Goal: Communication & Community: Answer question/provide support

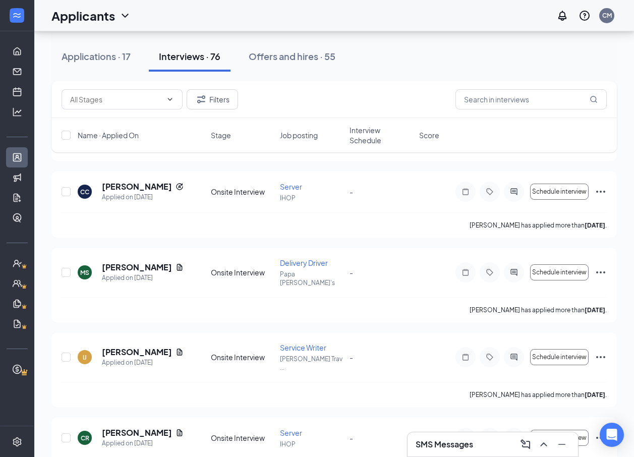
scroll to position [2674, 0]
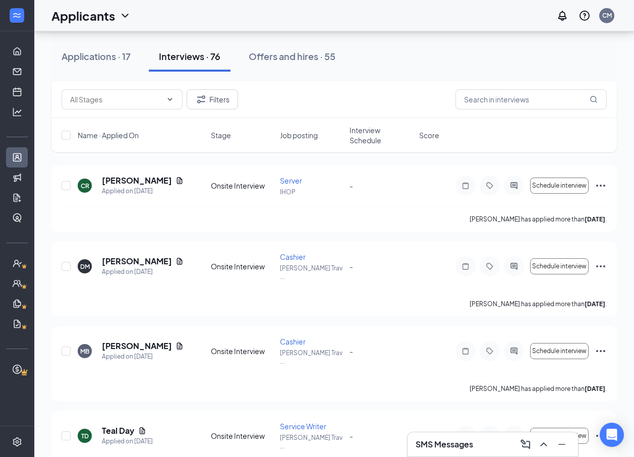
click at [439, 442] on h3 "SMS Messages" at bounding box center [445, 444] width 58 height 11
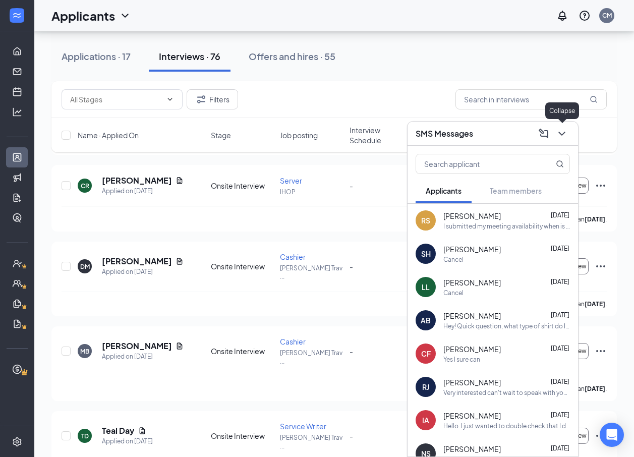
click at [559, 136] on icon "ChevronDown" at bounding box center [562, 134] width 12 height 12
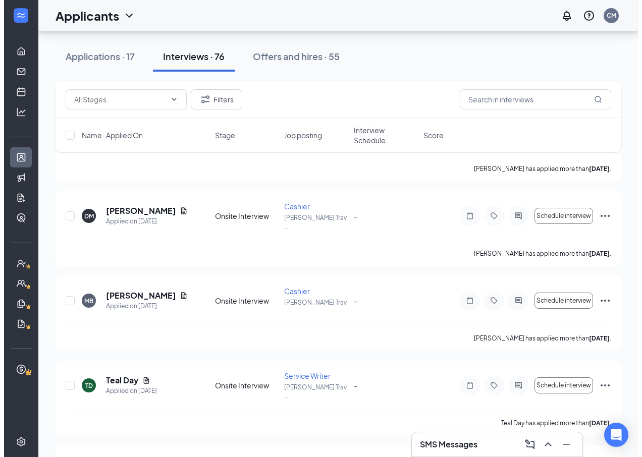
scroll to position [2624, 0]
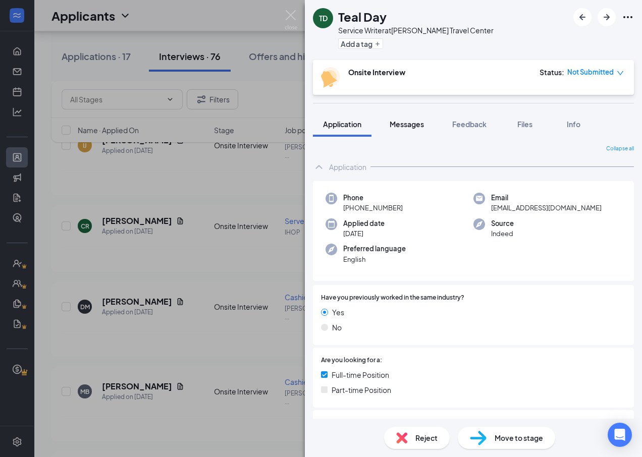
click at [425, 120] on button "Messages" at bounding box center [406, 124] width 54 height 25
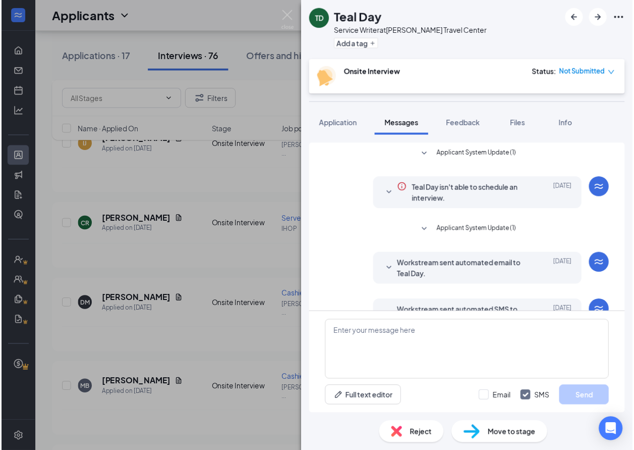
scroll to position [85, 0]
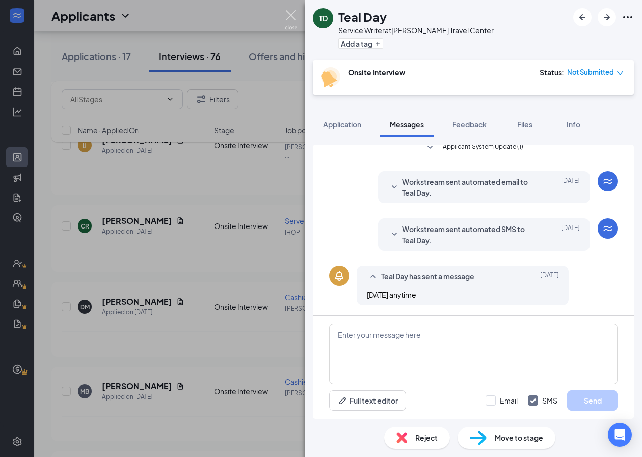
click at [290, 17] on img at bounding box center [291, 20] width 13 height 20
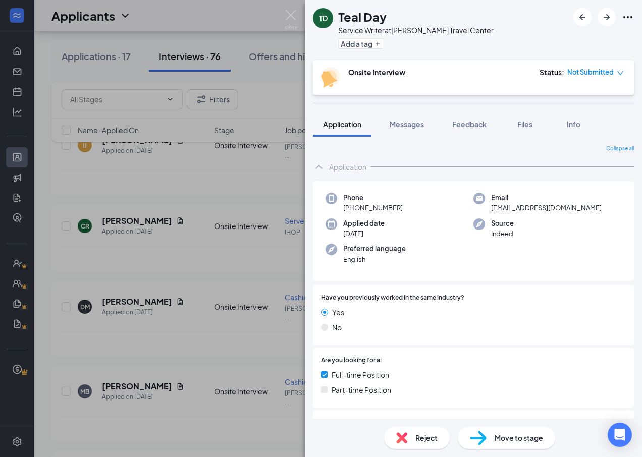
click at [424, 439] on span "Reject" at bounding box center [426, 437] width 22 height 11
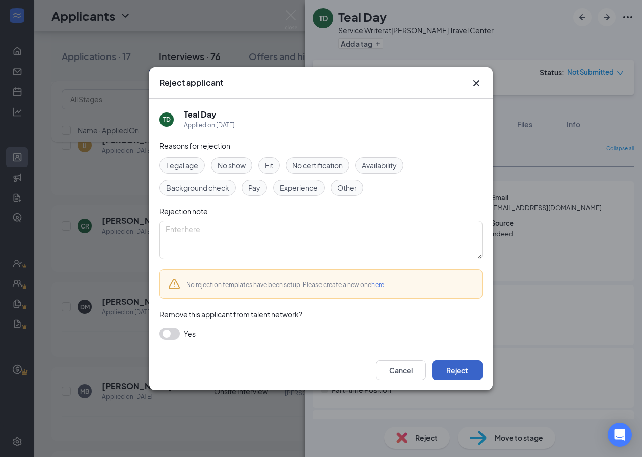
click at [468, 375] on button "Reject" at bounding box center [457, 370] width 50 height 20
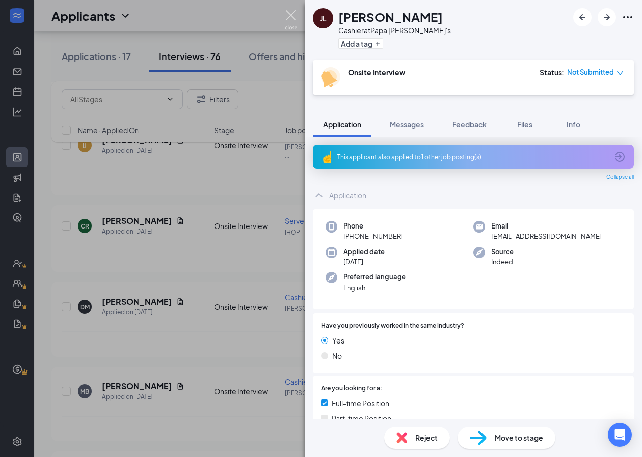
click at [286, 13] on img at bounding box center [291, 20] width 13 height 20
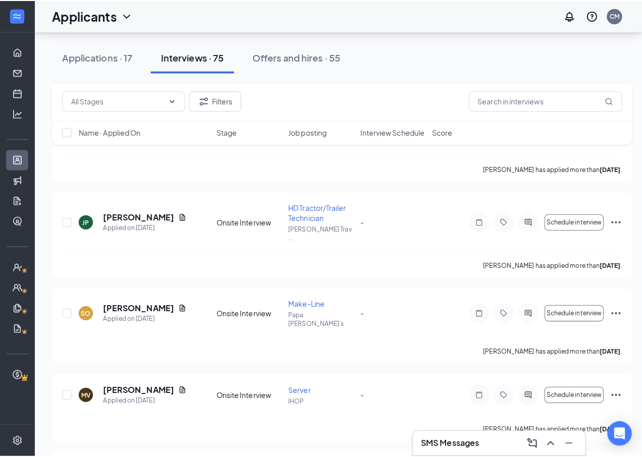
scroll to position [1110, 0]
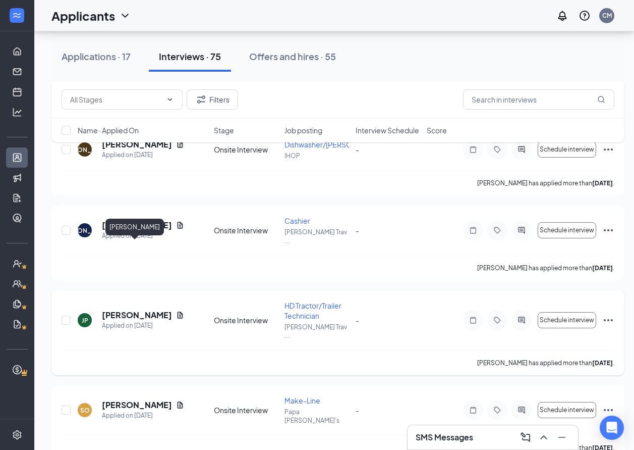
click at [122, 309] on h5 "[PERSON_NAME]" at bounding box center [137, 314] width 70 height 11
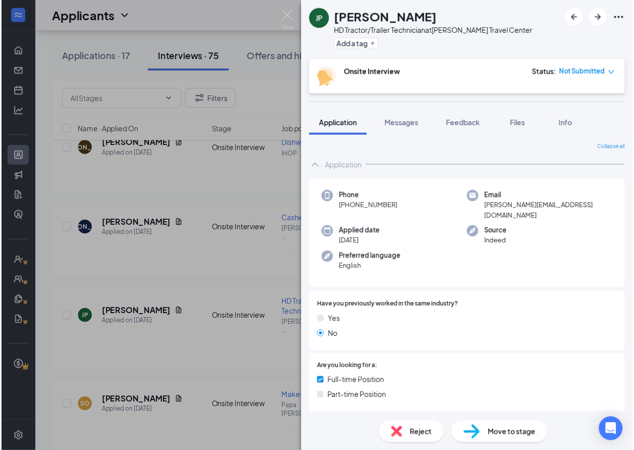
scroll to position [151, 0]
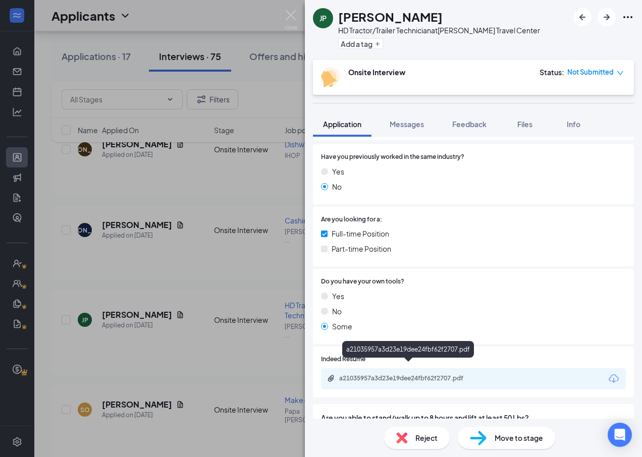
click at [422, 374] on div "a21035957a3d23e19dee24fbf62f2707.pdf" at bounding box center [409, 378] width 141 height 8
click at [289, 16] on img at bounding box center [291, 20] width 13 height 20
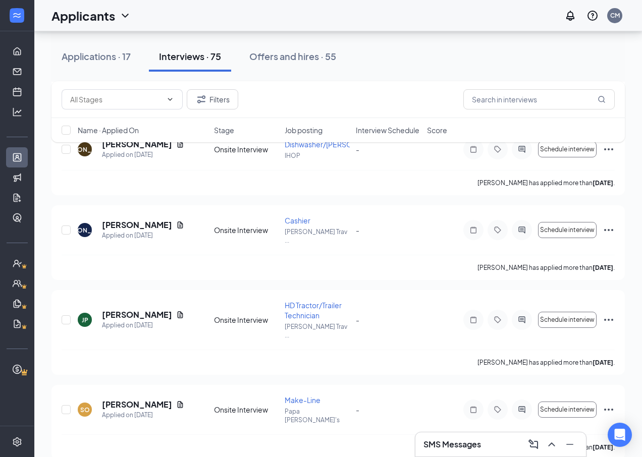
drag, startPoint x: 298, startPoint y: 16, endPoint x: 270, endPoint y: 48, distance: 41.9
click at [298, 16] on div "Applicants CM" at bounding box center [338, 15] width 608 height 31
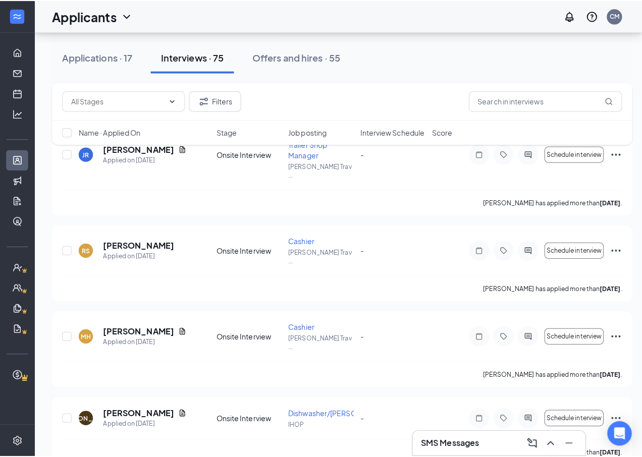
scroll to position [696, 0]
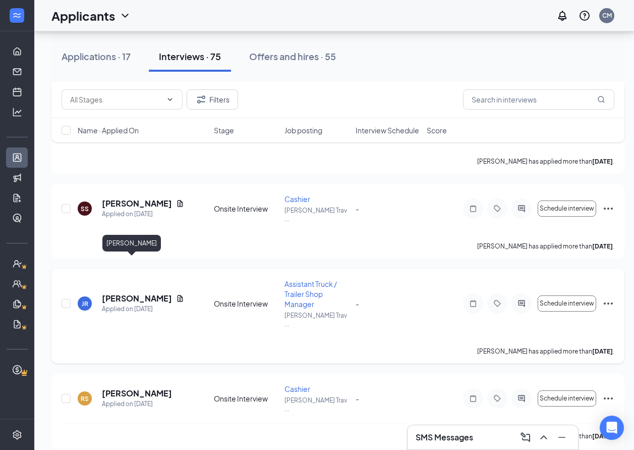
click at [117, 293] on h5 "[PERSON_NAME]" at bounding box center [137, 298] width 70 height 11
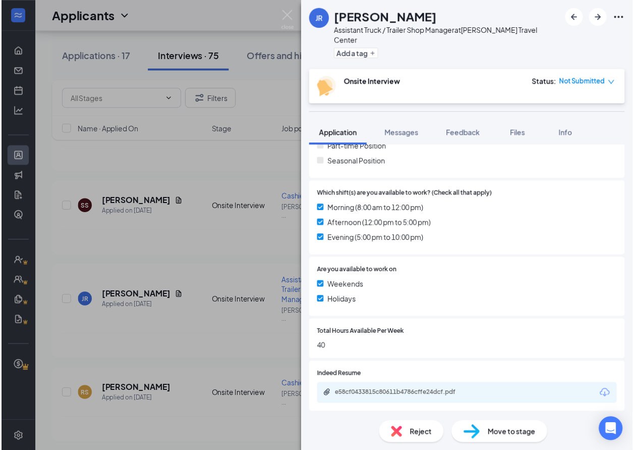
scroll to position [311, 0]
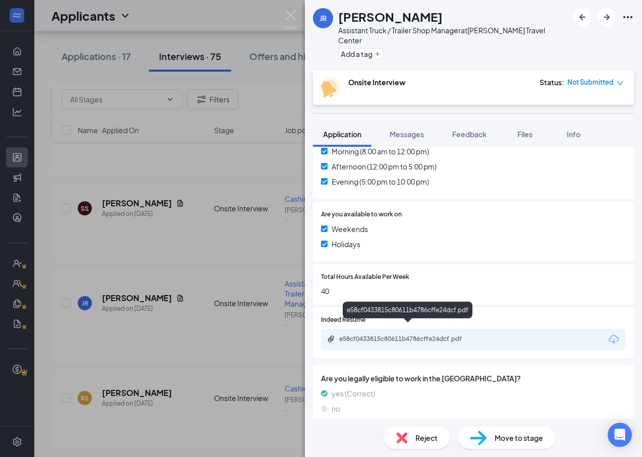
click at [417, 335] on div "e58cf0433815c80611b4786cffe24dcf.pdf" at bounding box center [409, 339] width 141 height 8
click at [288, 12] on img at bounding box center [291, 20] width 13 height 20
click at [293, 11] on div "Applicants CM" at bounding box center [338, 15] width 608 height 31
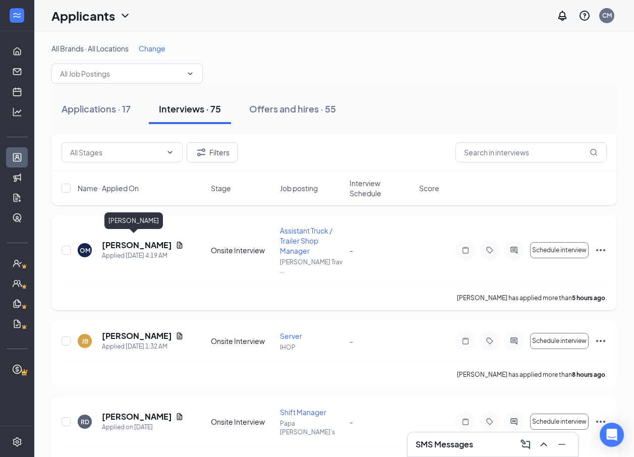
click at [127, 245] on h5 "[PERSON_NAME]" at bounding box center [137, 245] width 70 height 11
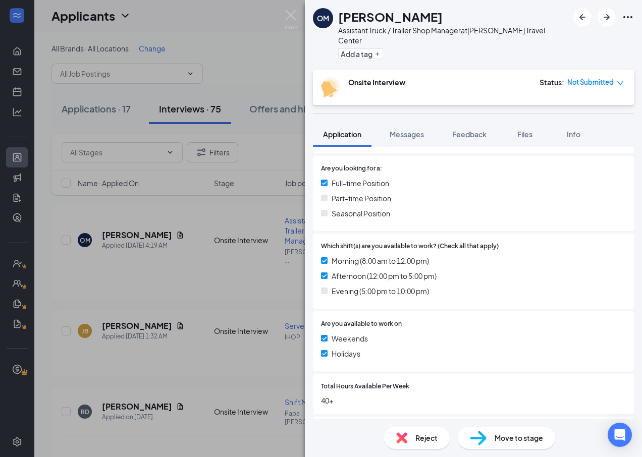
scroll to position [311, 0]
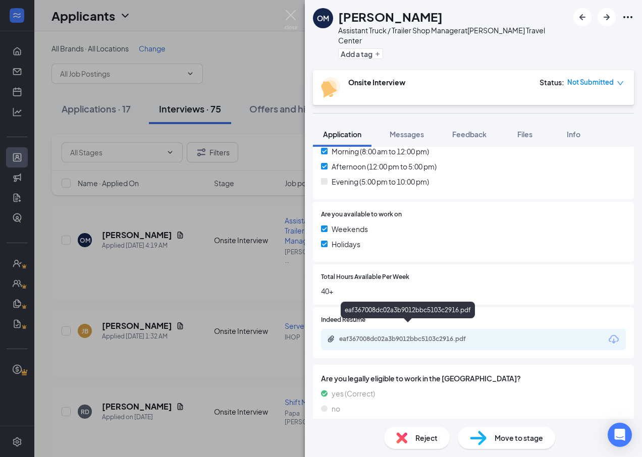
click at [387, 335] on div "eaf367008dc02a3b9012bbc5103c2916.pdf" at bounding box center [409, 339] width 141 height 8
click at [295, 18] on img at bounding box center [291, 20] width 13 height 20
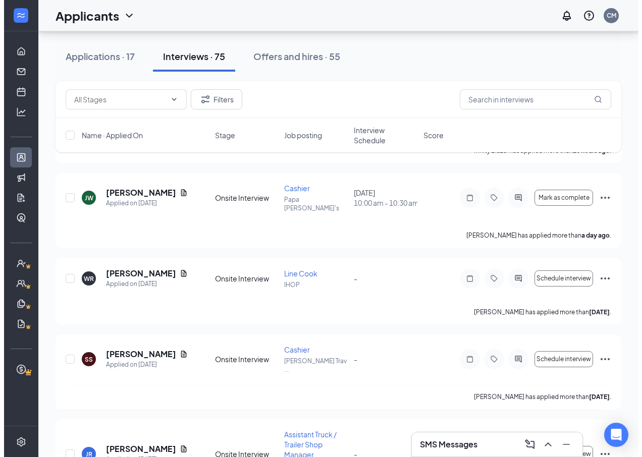
scroll to position [706, 0]
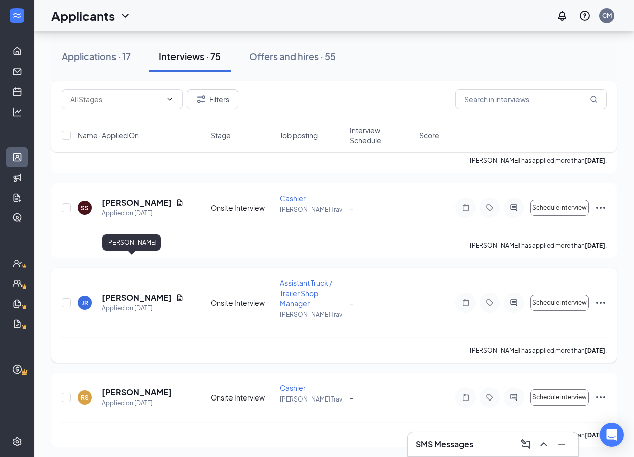
click at [123, 292] on h5 "[PERSON_NAME]" at bounding box center [137, 297] width 70 height 11
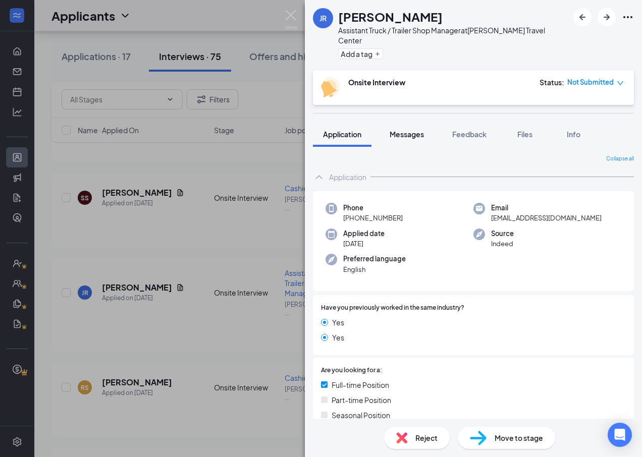
click at [418, 130] on span "Messages" at bounding box center [407, 134] width 34 height 9
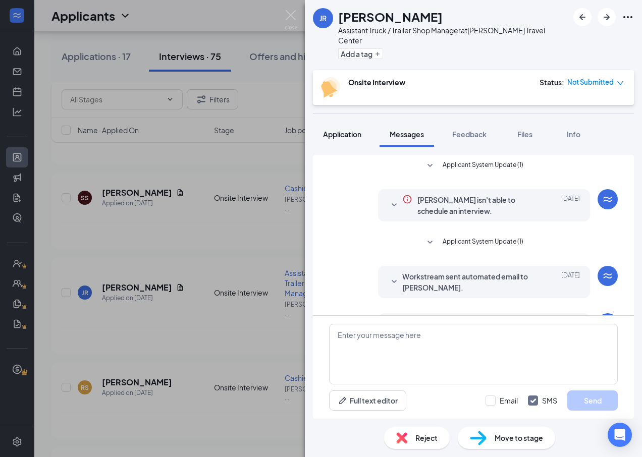
click at [356, 130] on span "Application" at bounding box center [342, 134] width 38 height 9
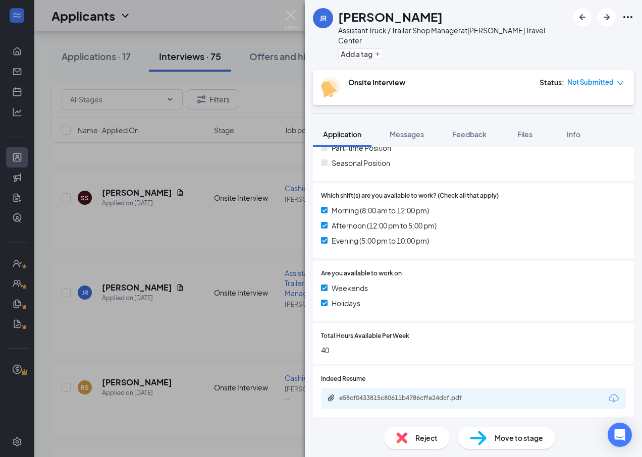
scroll to position [311, 0]
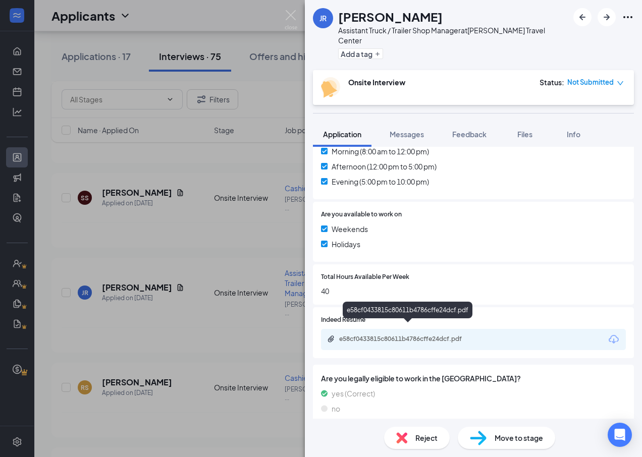
click at [390, 335] on div "e58cf0433815c80611b4786cffe24dcf.pdf" at bounding box center [409, 339] width 141 height 8
drag, startPoint x: 417, startPoint y: 123, endPoint x: 306, endPoint y: 212, distance: 142.1
click at [416, 130] on span "Messages" at bounding box center [407, 134] width 34 height 9
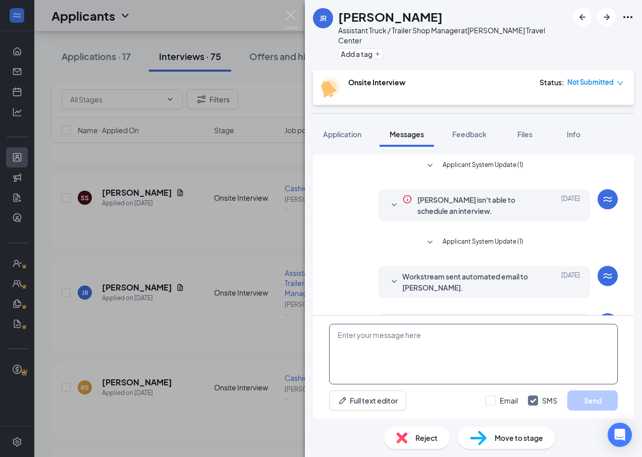
scroll to position [85, 0]
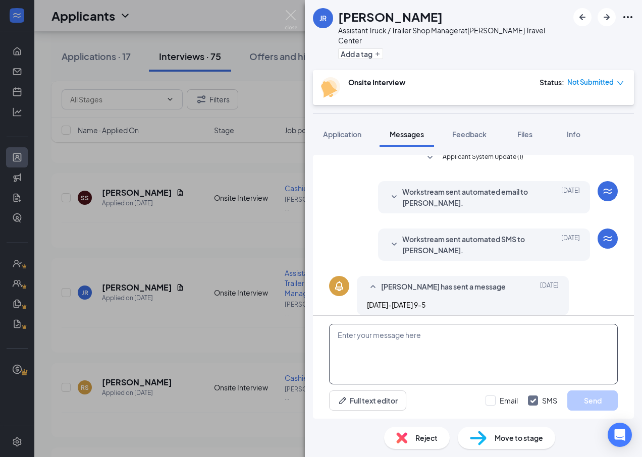
click at [400, 339] on textarea at bounding box center [473, 354] width 289 height 61
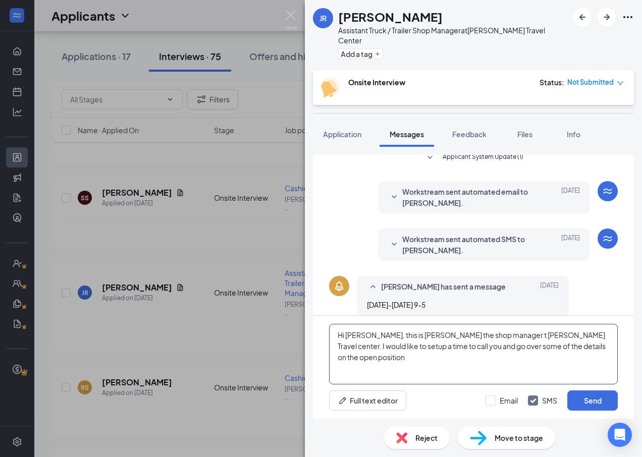
click at [560, 344] on textarea "Hi [PERSON_NAME], this is [PERSON_NAME] the shop manager t [PERSON_NAME] Travel…" at bounding box center [473, 354] width 289 height 61
drag, startPoint x: 361, startPoint y: 361, endPoint x: 368, endPoint y: 357, distance: 8.4
click at [363, 359] on textarea "Hi [PERSON_NAME], this is [PERSON_NAME] the shop manager t [PERSON_NAME] Travel…" at bounding box center [473, 354] width 289 height 61
click at [368, 357] on textarea "Hi [PERSON_NAME], this is [PERSON_NAME] the shop manager t [PERSON_NAME] Travel…" at bounding box center [473, 354] width 289 height 61
click at [469, 338] on textarea "Hi [PERSON_NAME], this is [PERSON_NAME] the shop manager t [PERSON_NAME] Travel…" at bounding box center [473, 354] width 289 height 61
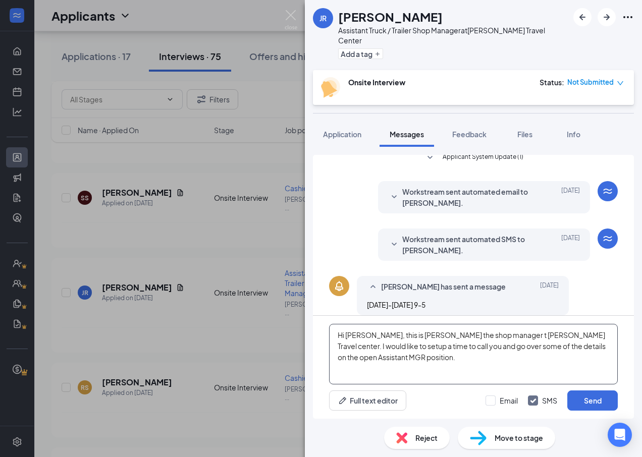
click at [465, 333] on textarea "Hi [PERSON_NAME], this is [PERSON_NAME] the shop manager t [PERSON_NAME] Travel…" at bounding box center [473, 354] width 289 height 61
click at [439, 361] on textarea "Hi [PERSON_NAME], this is [PERSON_NAME] the shop manager at the [PERSON_NAME] T…" at bounding box center [473, 354] width 289 height 61
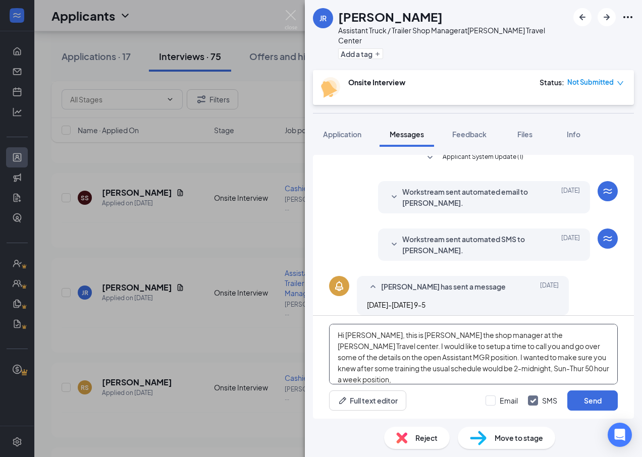
click at [436, 346] on textarea "Hi [PERSON_NAME], this is [PERSON_NAME] the shop manager at the [PERSON_NAME] T…" at bounding box center [473, 354] width 289 height 61
drag, startPoint x: 593, startPoint y: 368, endPoint x: 299, endPoint y: 322, distance: 298.3
click at [299, 322] on div "JR [PERSON_NAME] Assistant Truck / Trailer Shop Manager at [PERSON_NAME] Travel…" at bounding box center [321, 228] width 642 height 457
type textarea "Hi [PERSON_NAME], this is [PERSON_NAME] the shop manager at the [PERSON_NAME] T…"
click at [589, 397] on button "Send" at bounding box center [592, 401] width 50 height 20
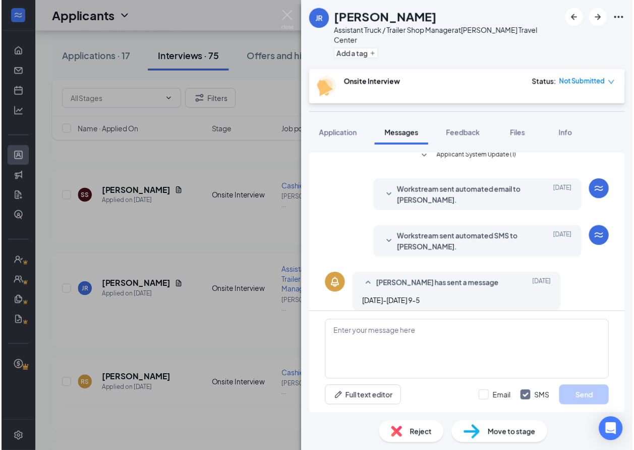
scroll to position [195, 0]
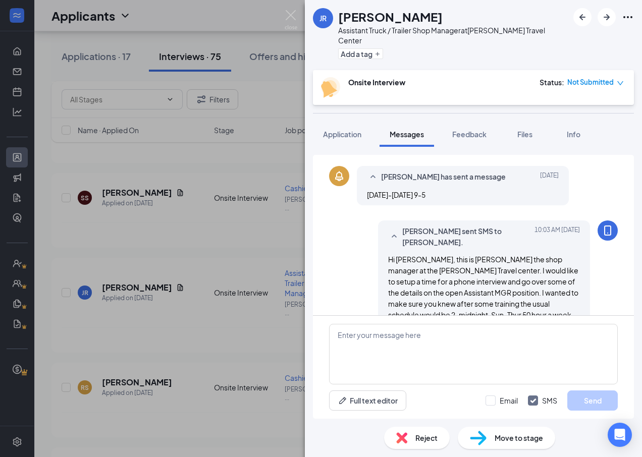
click at [201, 210] on div "JR [PERSON_NAME] Assistant Truck / Trailer Shop Manager at [PERSON_NAME] Travel…" at bounding box center [321, 228] width 642 height 457
click at [284, 16] on div "Applicants CM" at bounding box center [338, 15] width 608 height 31
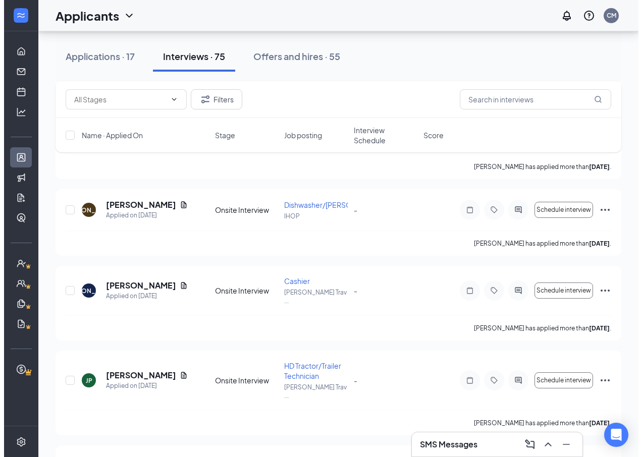
scroll to position [1009, 0]
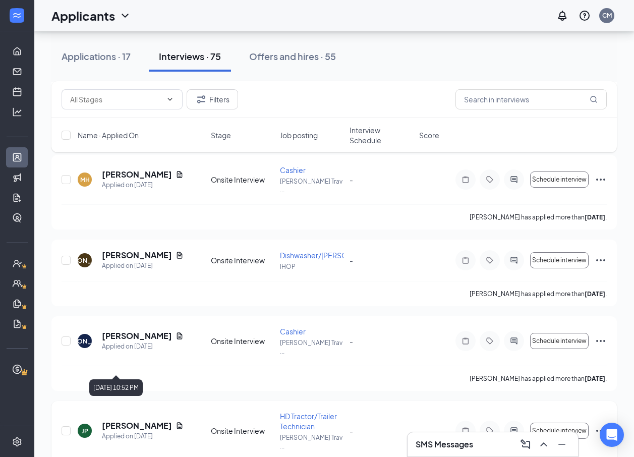
click at [123, 420] on h5 "[PERSON_NAME]" at bounding box center [137, 425] width 70 height 11
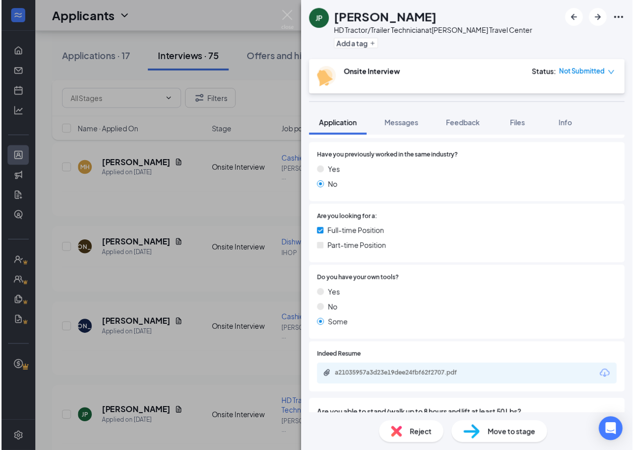
scroll to position [303, 0]
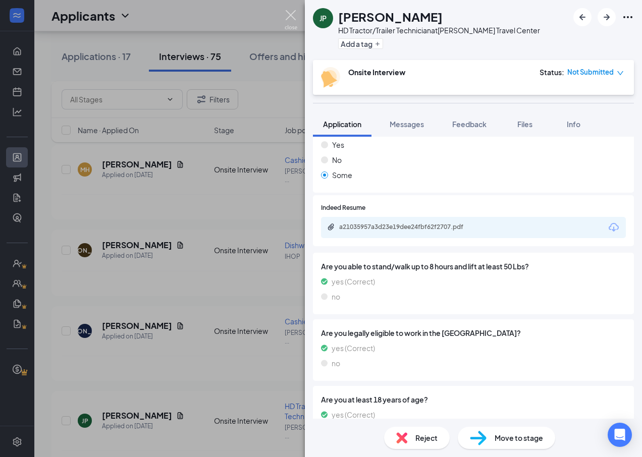
click at [289, 13] on img at bounding box center [291, 20] width 13 height 20
click at [292, 16] on div "Applicants CM" at bounding box center [338, 15] width 608 height 31
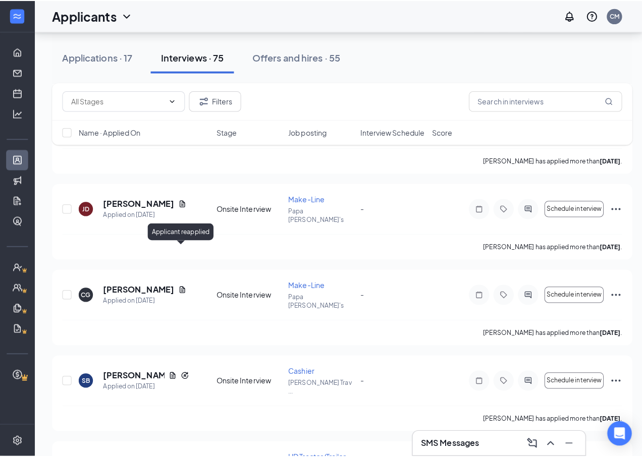
scroll to position [2018, 0]
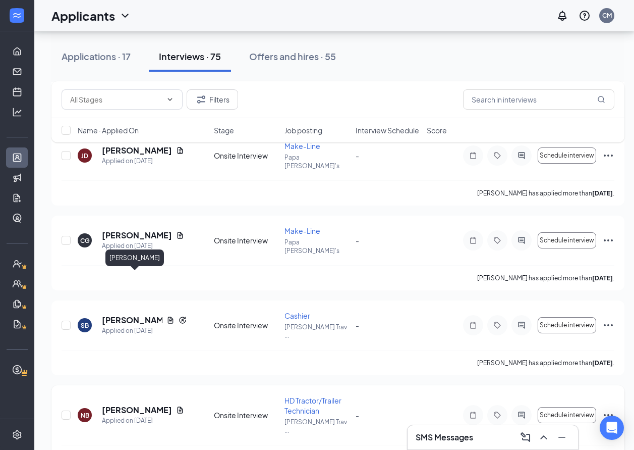
click at [120, 404] on h5 "[PERSON_NAME]" at bounding box center [137, 409] width 70 height 11
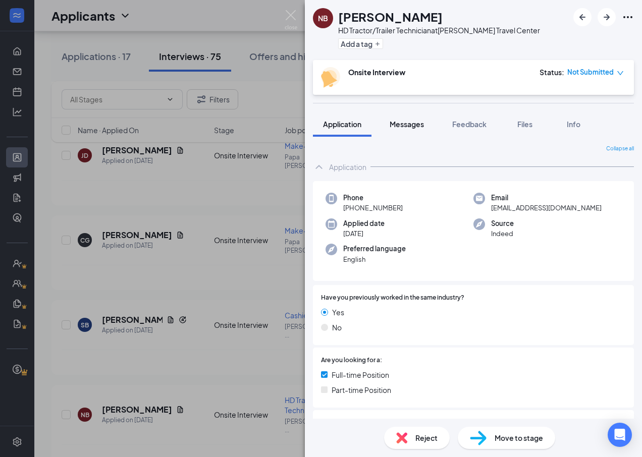
click at [395, 124] on span "Messages" at bounding box center [407, 124] width 34 height 9
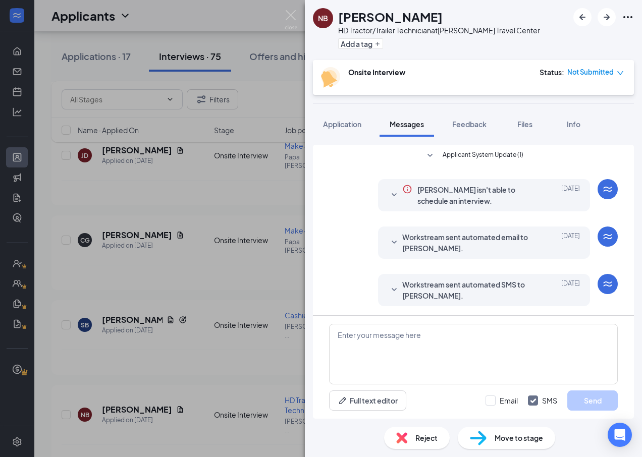
scroll to position [30, 0]
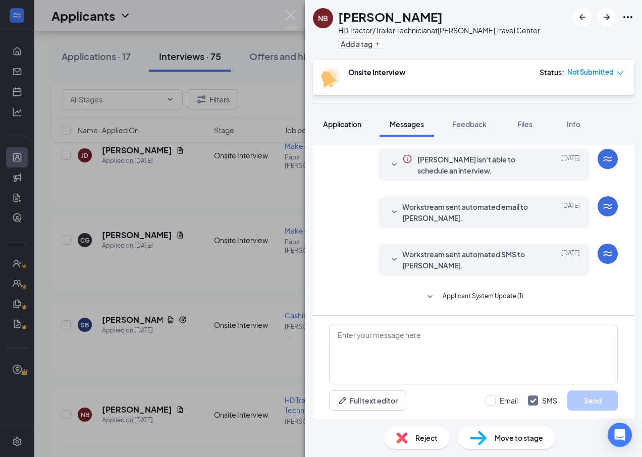
click at [348, 128] on span "Application" at bounding box center [342, 124] width 38 height 9
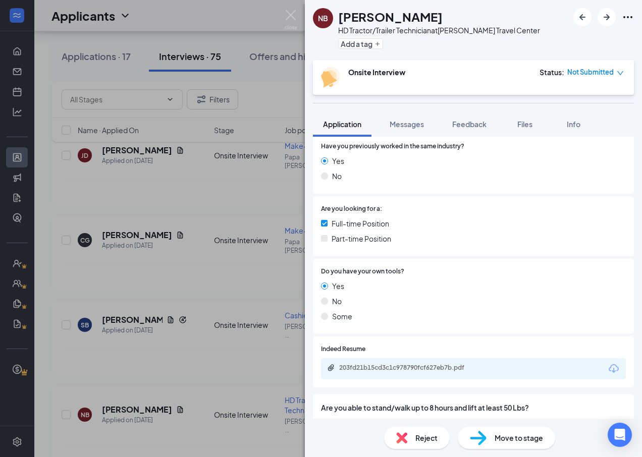
scroll to position [303, 0]
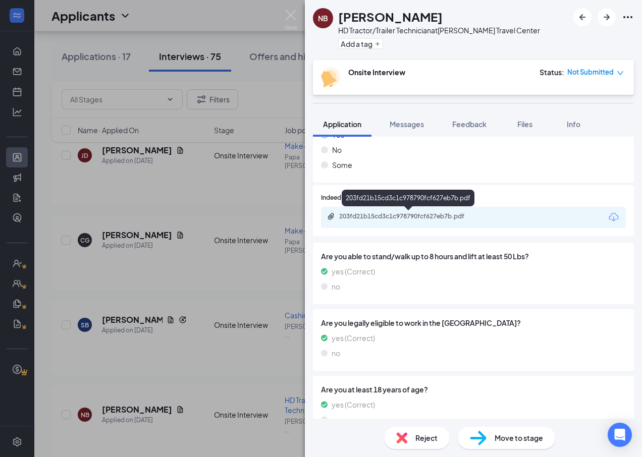
click at [379, 219] on div "203fd21b15cd3c1c978790fcf627eb7b.pdf" at bounding box center [409, 216] width 141 height 8
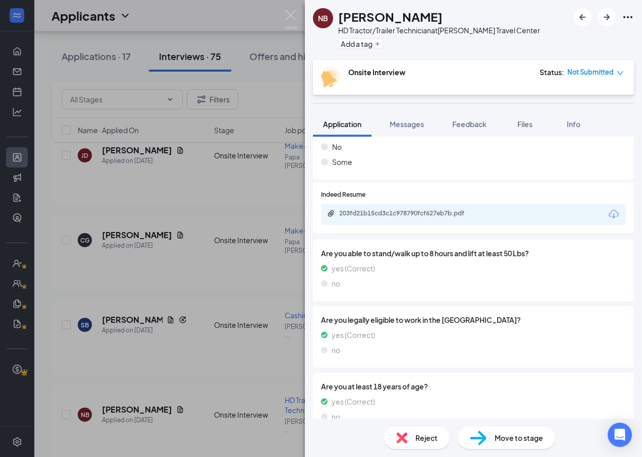
scroll to position [457, 0]
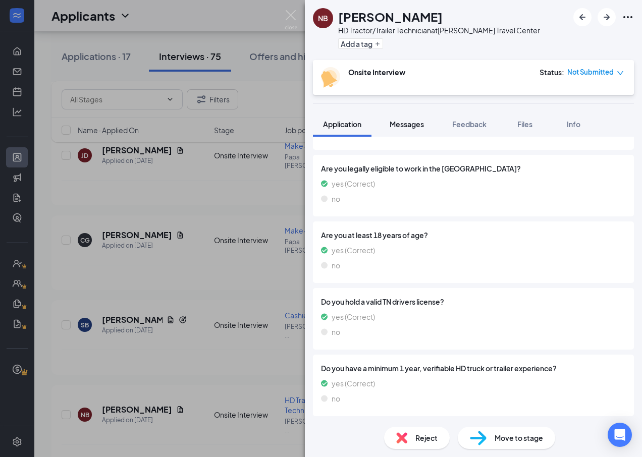
click at [407, 125] on span "Messages" at bounding box center [407, 124] width 34 height 9
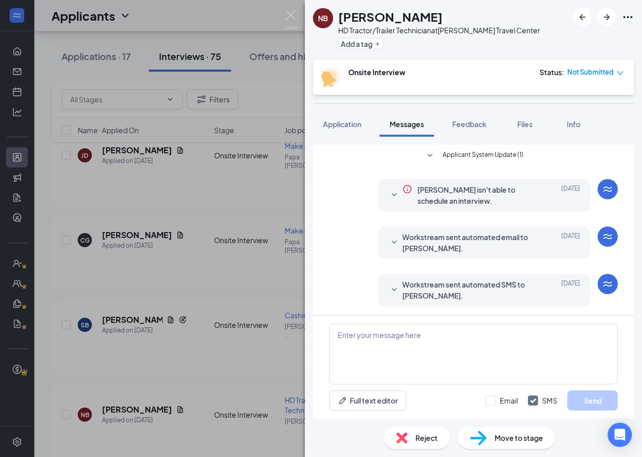
scroll to position [30, 0]
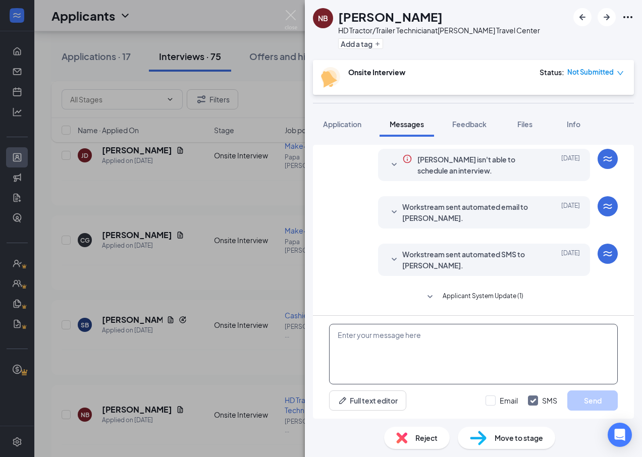
click at [393, 347] on textarea at bounding box center [473, 354] width 289 height 61
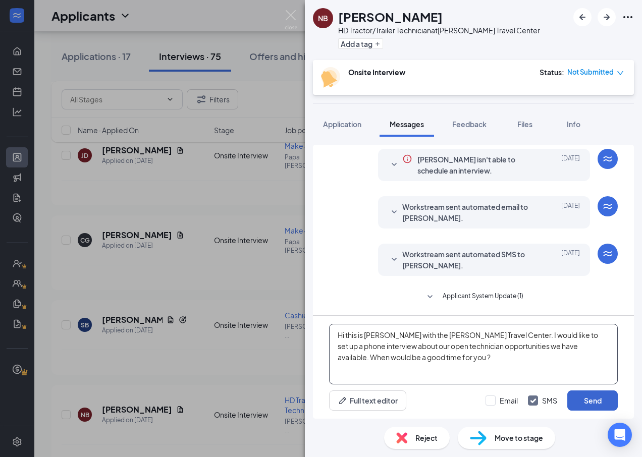
type textarea "Hi this is Chris with the Davy Crockett Travel Center. I would like to set up a…"
click at [581, 402] on button "Send" at bounding box center [592, 401] width 50 height 20
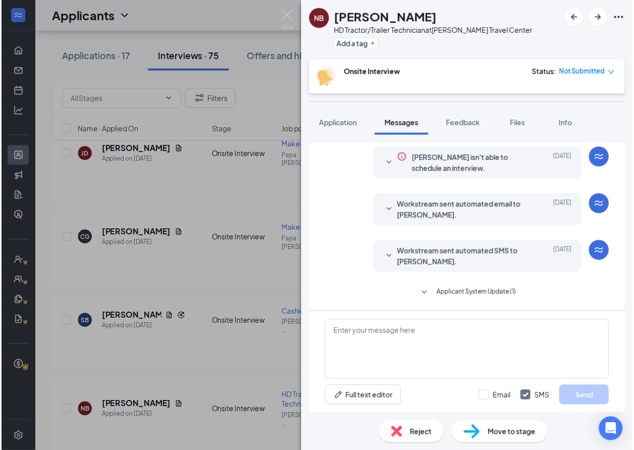
scroll to position [128, 0]
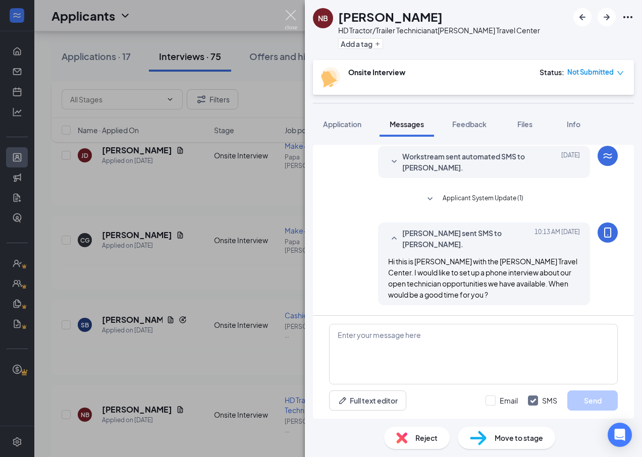
click at [293, 17] on img at bounding box center [291, 20] width 13 height 20
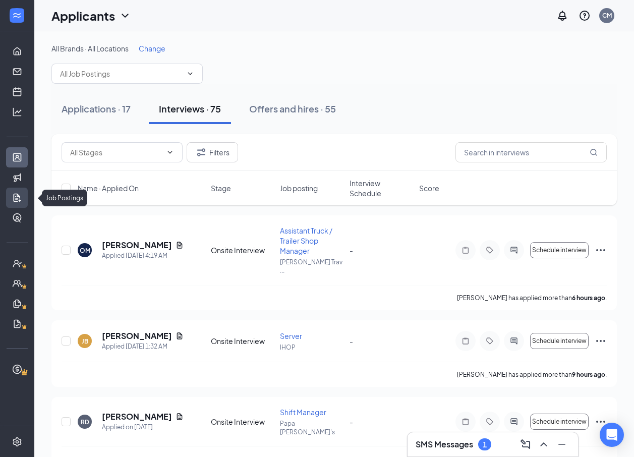
click at [26, 201] on link "Job Postings" at bounding box center [31, 198] width 10 height 20
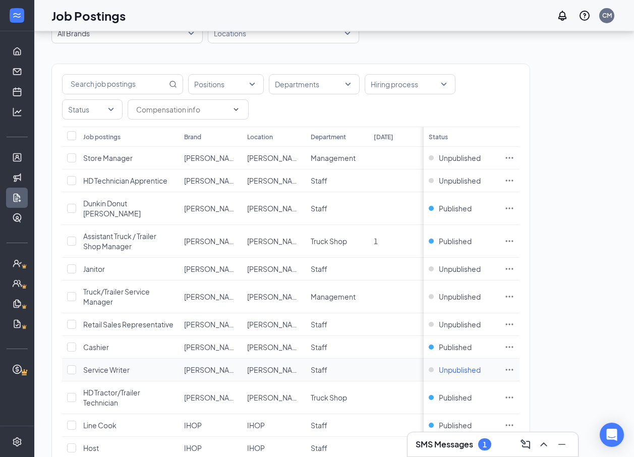
scroll to position [265, 0]
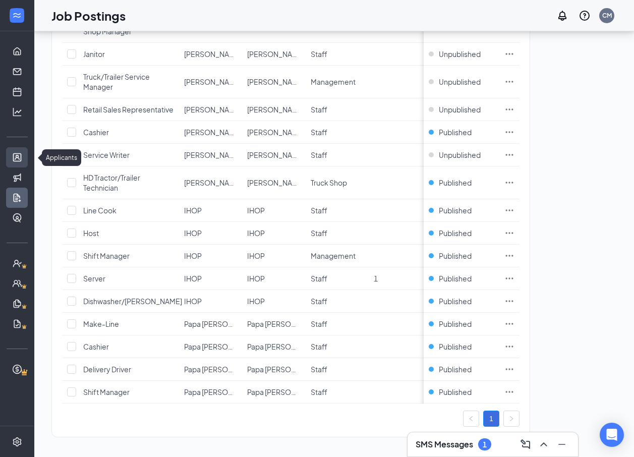
click at [26, 152] on link "Applicants" at bounding box center [31, 157] width 10 height 20
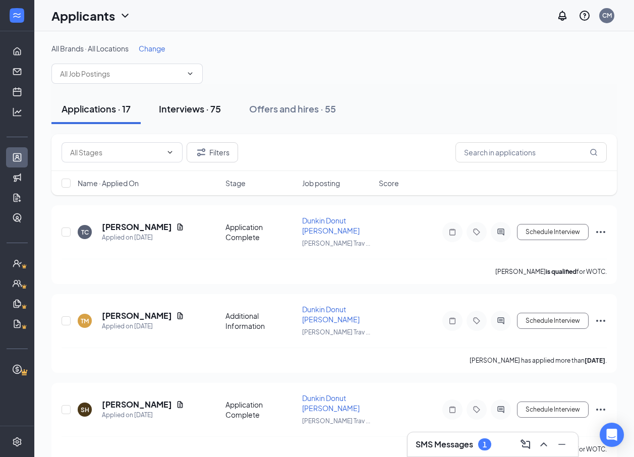
click at [191, 113] on div "Interviews · 75" at bounding box center [190, 108] width 62 height 13
